Goal: Find specific page/section: Find specific page/section

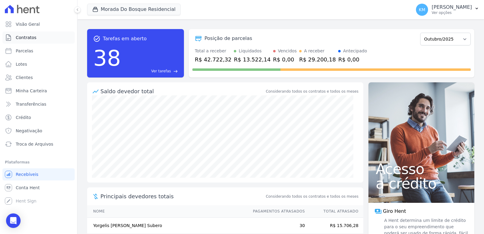
click at [31, 38] on span "Contratos" at bounding box center [26, 37] width 21 height 6
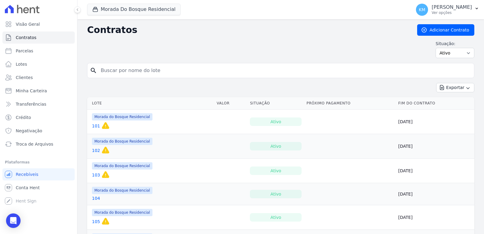
click at [130, 70] on input "search" at bounding box center [284, 70] width 374 height 12
type input "280"
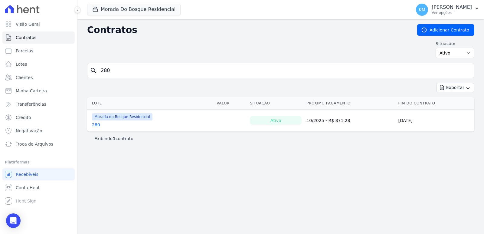
click at [96, 126] on link "280" at bounding box center [96, 125] width 8 height 6
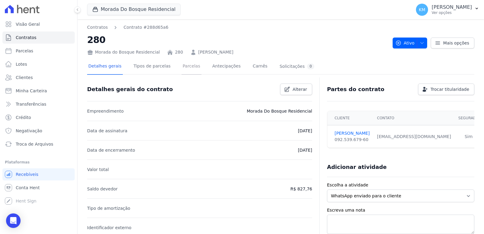
click at [183, 64] on link "Parcelas" at bounding box center [192, 67] width 20 height 16
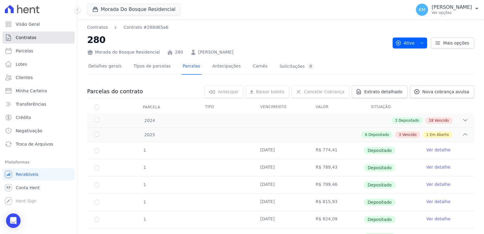
click at [35, 36] on link "Contratos" at bounding box center [38, 37] width 72 height 12
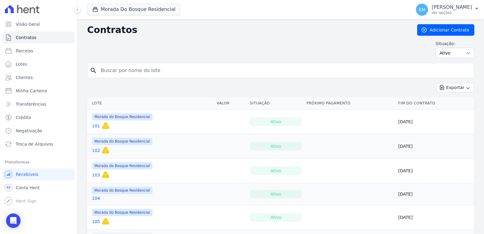
drag, startPoint x: 206, startPoint y: 67, endPoint x: 202, endPoint y: 66, distance: 3.4
click at [204, 67] on input "search" at bounding box center [284, 70] width 374 height 12
type input "285"
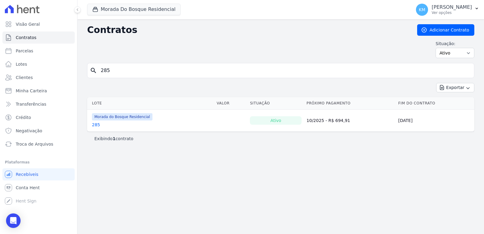
click at [96, 123] on link "285" at bounding box center [96, 125] width 8 height 6
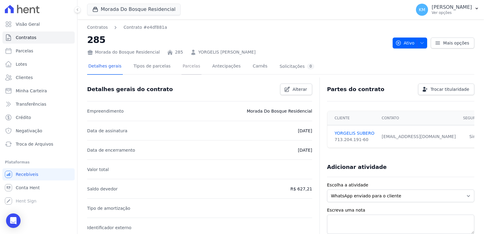
click at [187, 66] on link "Parcelas" at bounding box center [192, 67] width 20 height 16
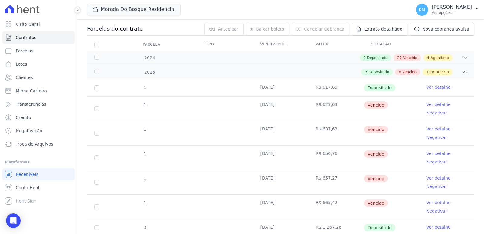
scroll to position [191, 0]
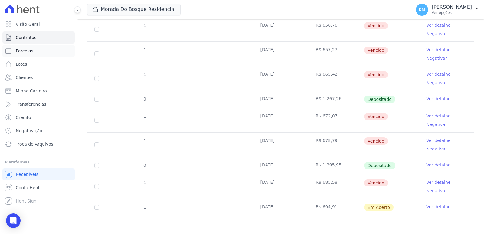
click at [32, 56] on link "Parcelas" at bounding box center [38, 51] width 72 height 12
select select
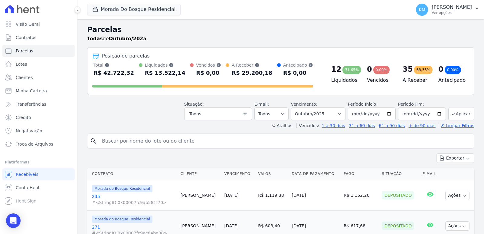
click at [119, 142] on input "search" at bounding box center [284, 141] width 373 height 12
type input "YORGELIS"
select select
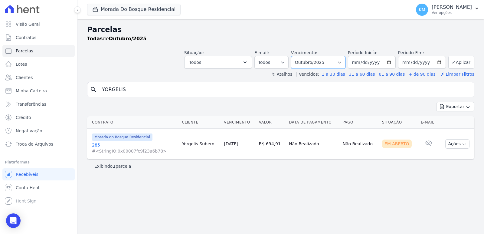
click at [313, 61] on select "Filtrar por período ──────── Todos os meses Janeiro/2024 Fevereiro/2024 Março/2…" at bounding box center [318, 62] width 54 height 13
select select "09/2025"
click at [299, 56] on select "Filtrar por período ──────── Todos os meses Janeiro/2024 Fevereiro/2024 Março/2…" at bounding box center [318, 62] width 54 height 13
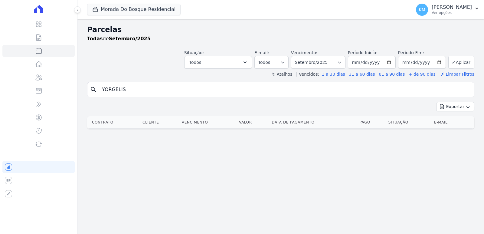
select select
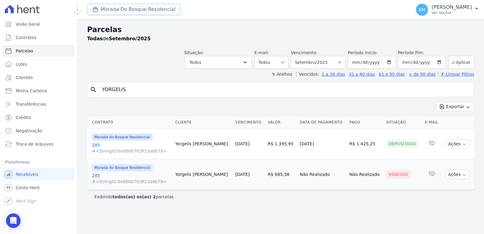
click at [104, 12] on button "Morada Do Bosque Residencial" at bounding box center [133, 9] width 93 height 11
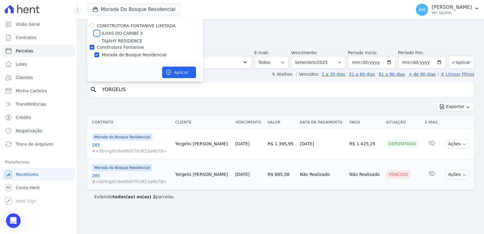
click at [94, 34] on input "ILHAS DO CARIBE II" at bounding box center [96, 33] width 5 height 5
checkbox input "true"
click at [92, 49] on input "Construtora Fontanive" at bounding box center [92, 47] width 5 height 5
checkbox input "false"
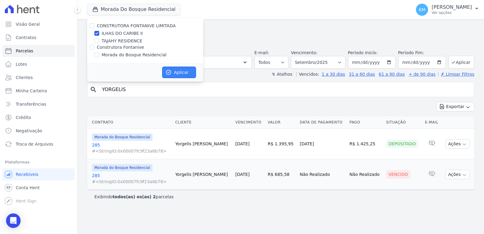
click at [172, 74] on button "Aplicar" at bounding box center [179, 72] width 34 height 11
select select
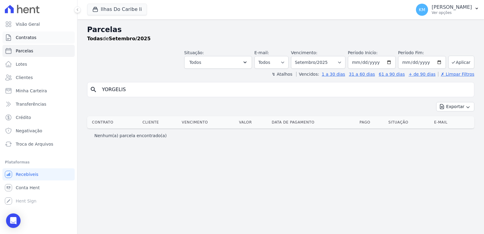
click at [33, 42] on link "Contratos" at bounding box center [38, 37] width 72 height 12
click at [32, 39] on span "Contratos" at bounding box center [26, 37] width 21 height 6
click at [189, 90] on input "YORGELIS" at bounding box center [284, 89] width 373 height 12
click at [24, 83] on div "Visão Geral Contratos [GEOGRAPHIC_DATA] Lotes Clientes Minha Carteira Transferê…" at bounding box center [242, 117] width 484 height 234
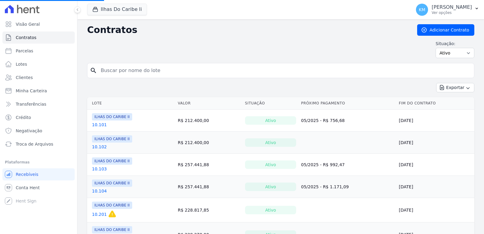
click at [124, 75] on input "search" at bounding box center [284, 70] width 374 height 12
type input "9.104"
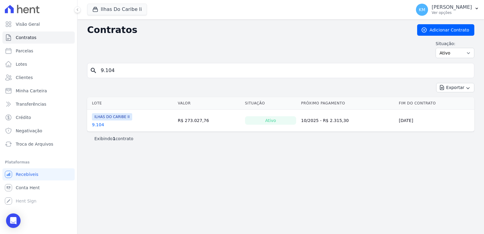
click at [96, 125] on link "9.104" at bounding box center [98, 125] width 12 height 6
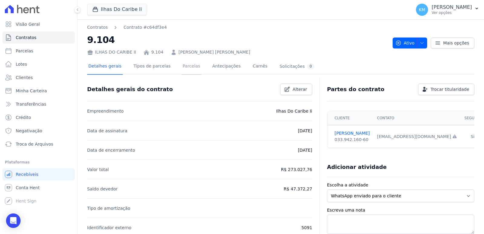
click at [187, 65] on link "Parcelas" at bounding box center [192, 67] width 20 height 16
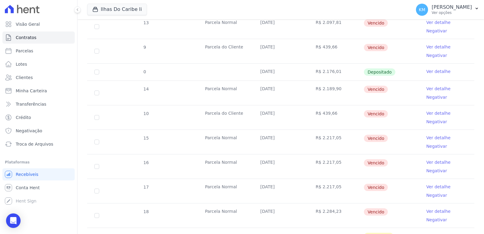
scroll to position [111, 0]
